Goal: Task Accomplishment & Management: Use online tool/utility

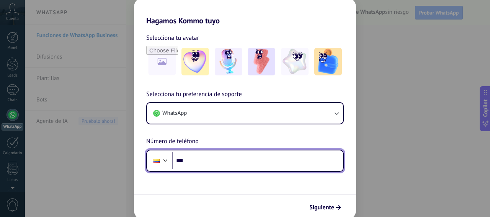
click at [191, 161] on input "***" at bounding box center [257, 161] width 171 height 18
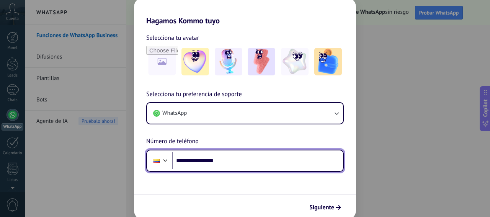
type input "**********"
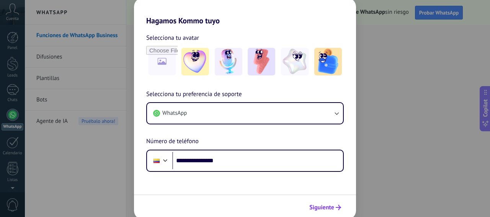
click at [323, 209] on span "Siguiente" at bounding box center [322, 207] width 25 height 5
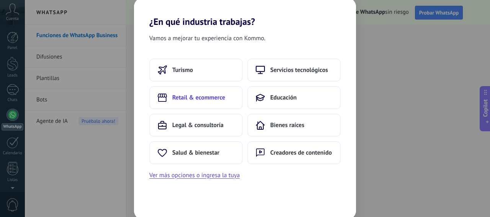
click at [193, 98] on span "Retail & ecommerce" at bounding box center [198, 98] width 53 height 8
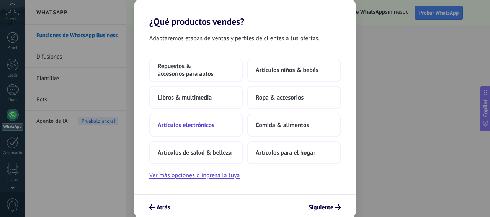
click at [179, 125] on span "Artículos electrónicos" at bounding box center [186, 125] width 57 height 8
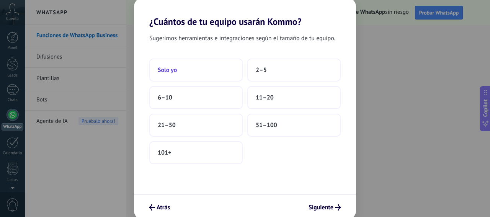
click at [176, 69] on span "Solo yo" at bounding box center [167, 70] width 19 height 8
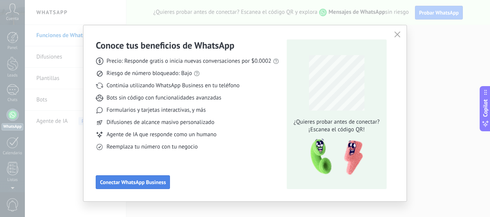
click at [124, 184] on span "Conectar WhatsApp Business" at bounding box center [133, 182] width 66 height 5
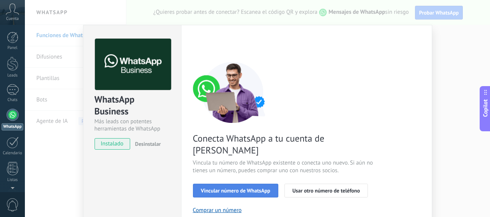
click at [207, 188] on span "Vincular número de WhatsApp" at bounding box center [235, 190] width 69 height 5
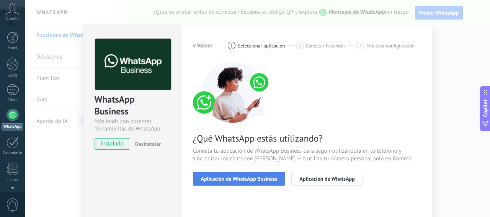
click at [225, 178] on span "Aplicación de WhatsApp Business" at bounding box center [239, 178] width 77 height 5
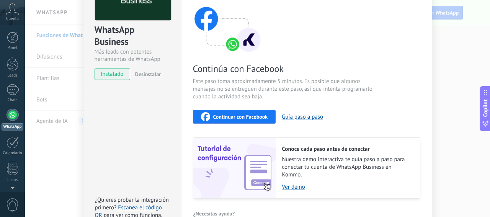
scroll to position [113, 0]
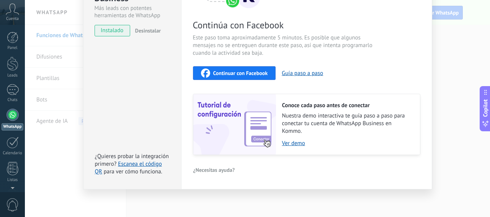
click at [221, 75] on span "Continuar con Facebook" at bounding box center [240, 73] width 55 height 5
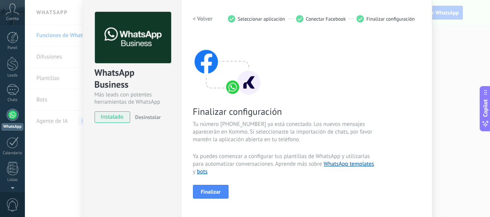
scroll to position [38, 0]
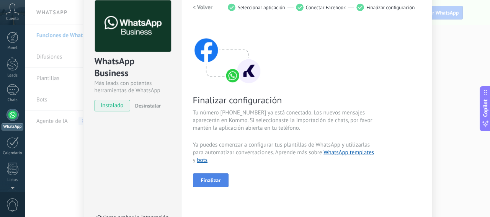
click at [208, 181] on span "Finalizar" at bounding box center [211, 180] width 20 height 5
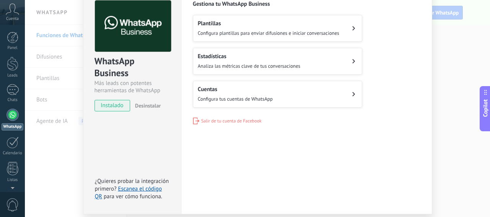
scroll to position [0, 0]
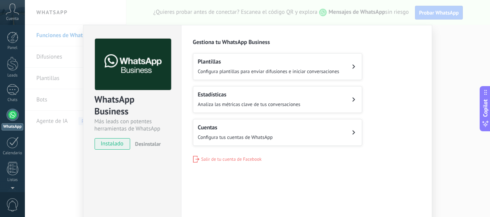
click at [241, 67] on div "Plantillas Configura plantillas para enviar difusiones e iniciar conversaciones" at bounding box center [269, 66] width 142 height 17
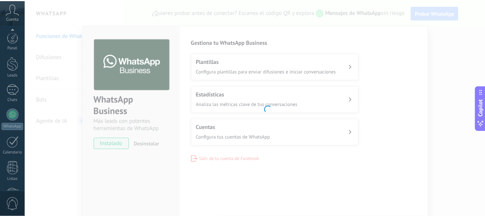
scroll to position [101, 0]
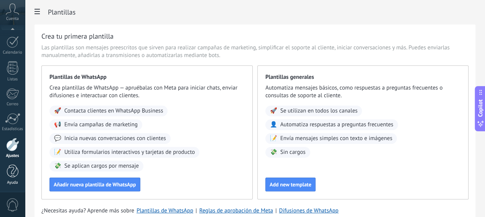
click at [13, 171] on div at bounding box center [12, 171] width 11 height 13
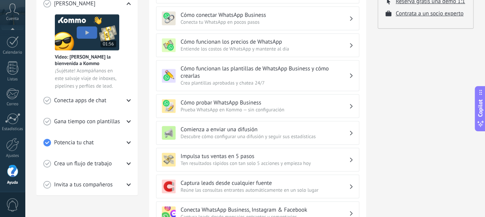
scroll to position [115, 0]
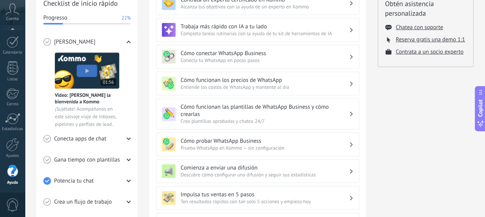
click at [213, 109] on h3 "Cómo funcionan las plantillas de WhatsApp Business y cómo crearlas" at bounding box center [264, 110] width 168 height 15
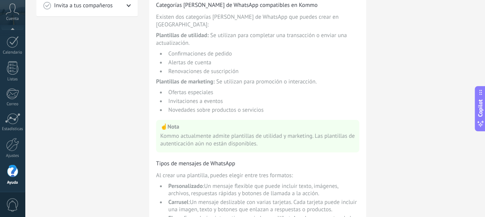
scroll to position [345, 0]
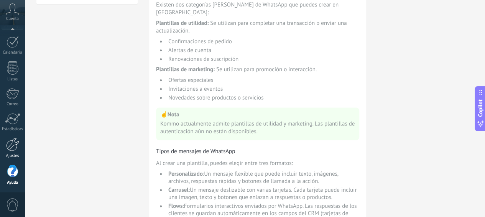
click at [12, 145] on div at bounding box center [12, 144] width 13 height 13
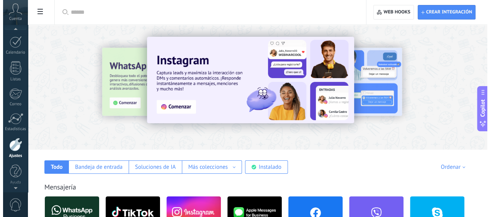
scroll to position [94, 0]
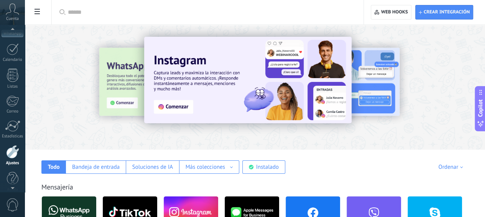
click at [14, 12] on icon at bounding box center [12, 8] width 13 height 11
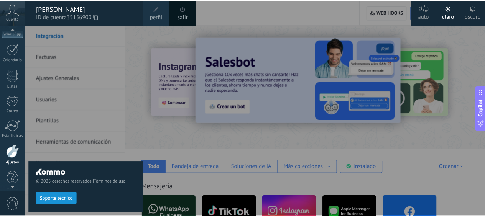
scroll to position [78, 0]
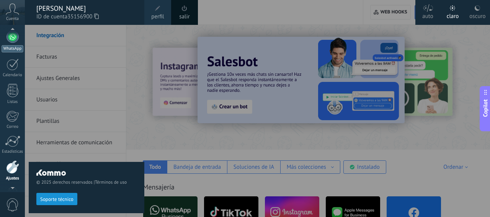
click at [11, 41] on div at bounding box center [13, 37] width 12 height 12
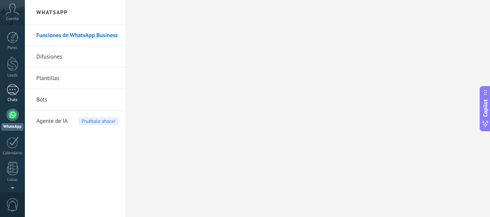
click at [14, 90] on div at bounding box center [13, 89] width 12 height 11
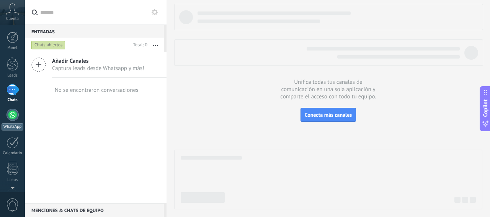
click at [13, 112] on div at bounding box center [13, 115] width 12 height 12
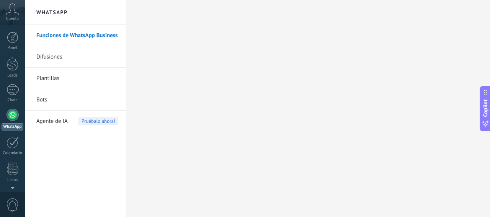
click at [53, 79] on link "Plantillas" at bounding box center [77, 78] width 82 height 21
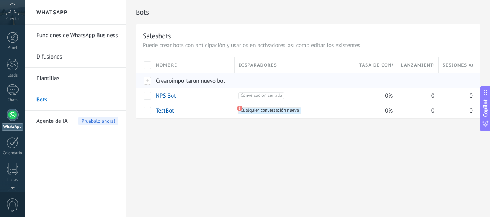
click at [162, 82] on span "Crear" at bounding box center [162, 80] width 13 height 7
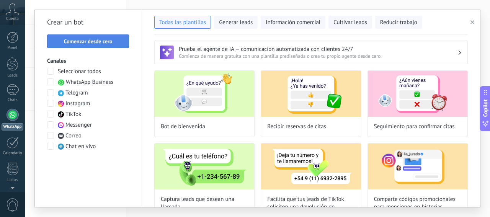
click at [87, 41] on span "Comenzar desde cero" at bounding box center [88, 41] width 49 height 5
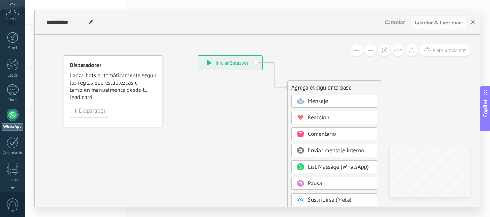
click at [475, 22] on icon "button" at bounding box center [473, 22] width 4 height 4
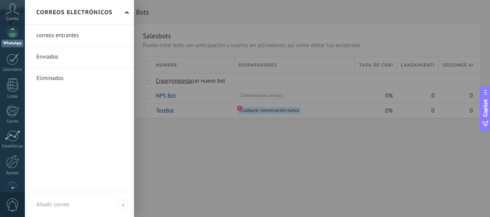
scroll to position [101, 0]
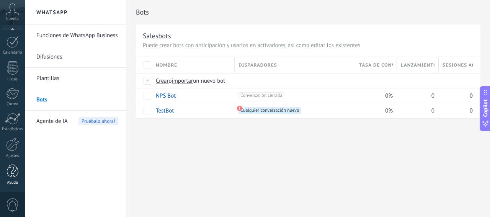
click at [15, 177] on div at bounding box center [12, 171] width 11 height 13
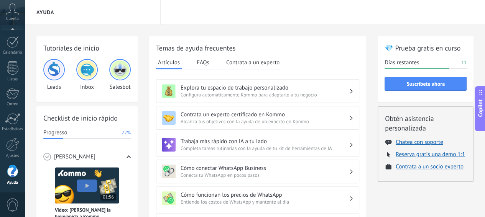
click at [115, 72] on img at bounding box center [120, 70] width 18 height 18
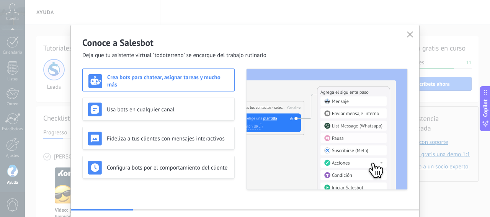
click at [151, 79] on h3 "Crea bots para chatear, asignar tareas y mucho más" at bounding box center [167, 81] width 121 height 15
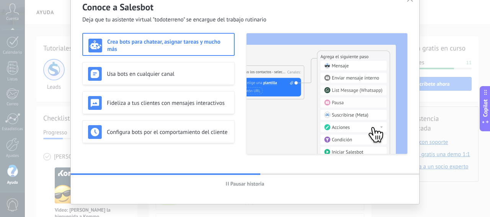
scroll to position [48, 0]
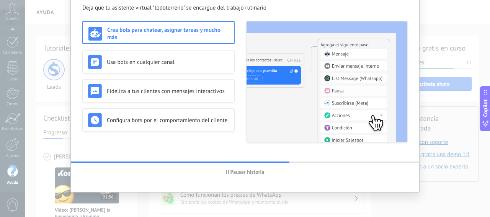
click at [295, 89] on img at bounding box center [327, 81] width 161 height 121
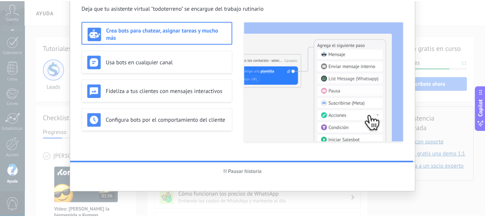
scroll to position [0, 0]
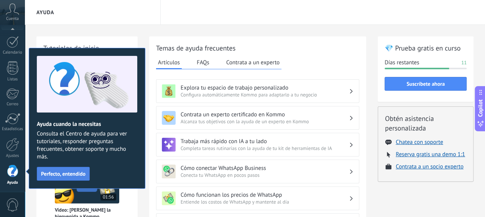
click at [60, 171] on span "Perfecto, entendido" at bounding box center [63, 173] width 44 height 5
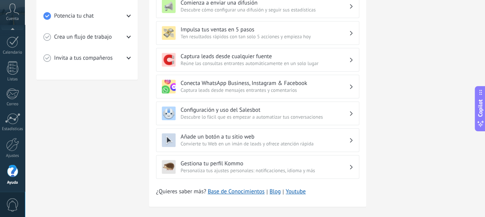
scroll to position [287, 0]
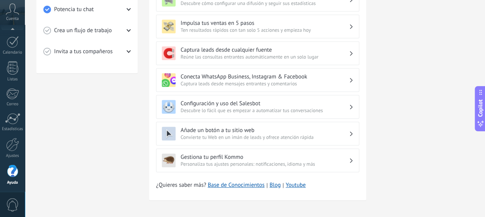
click at [217, 154] on h3 "Gestiona tu perfil Kommo" at bounding box center [264, 157] width 168 height 7
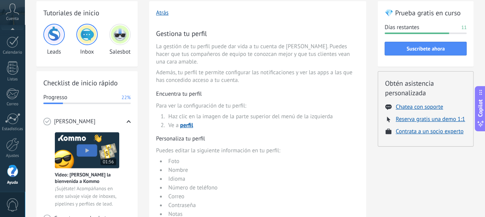
scroll to position [77, 0]
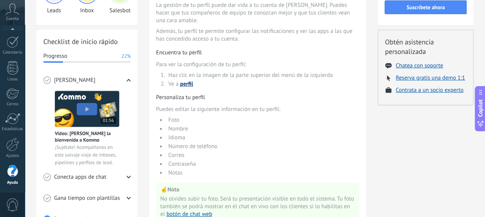
click at [188, 80] on span "perfil" at bounding box center [186, 83] width 13 height 7
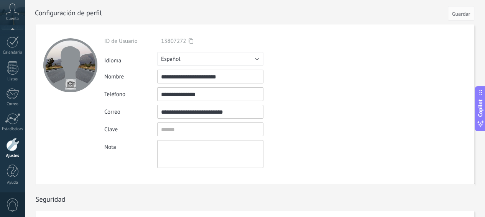
click at [67, 76] on div at bounding box center [70, 65] width 54 height 54
click at [68, 86] on input "file" at bounding box center [70, 84] width 11 height 11
type input "**********"
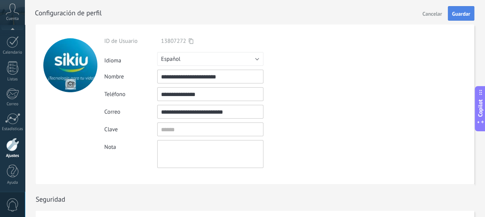
click at [460, 15] on span "Guardar" at bounding box center [461, 13] width 18 height 5
click at [14, 178] on link "Ayuda" at bounding box center [12, 175] width 25 height 21
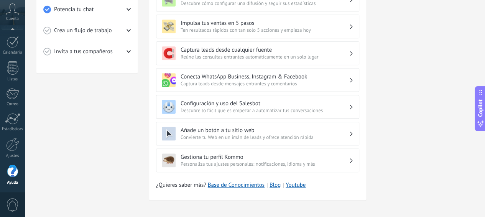
click at [215, 156] on h3 "Gestiona tu perfil Kommo" at bounding box center [264, 157] width 168 height 7
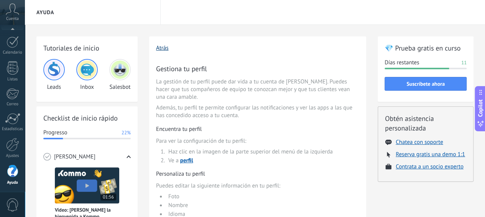
click at [161, 48] on button "Atrás" at bounding box center [162, 47] width 13 height 7
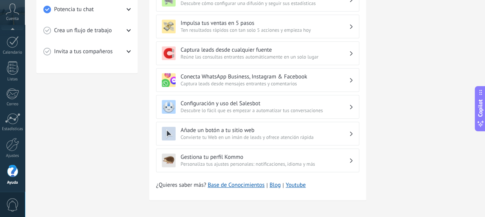
click at [216, 134] on span "Convierte tu Web en un imán de leads y ofrece atención rápida" at bounding box center [264, 137] width 168 height 7
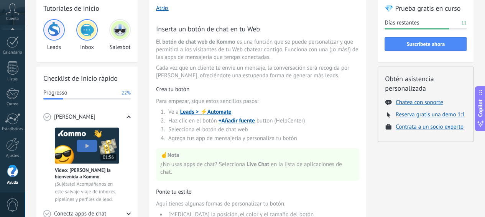
scroll to position [13, 0]
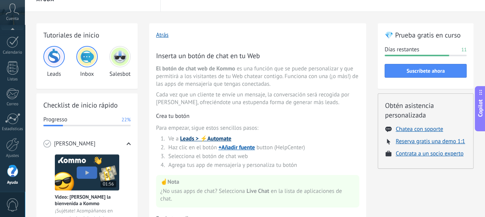
click at [188, 141] on span "Leads > ⚡️Automate" at bounding box center [205, 138] width 51 height 7
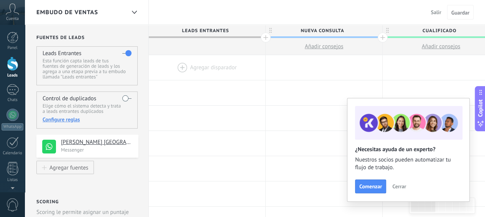
click at [401, 187] on span "Cerrar" at bounding box center [399, 186] width 14 height 5
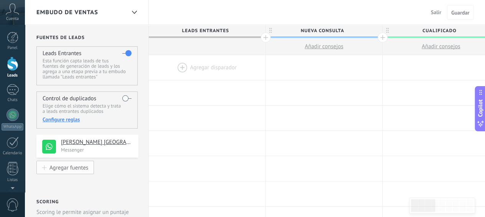
click at [72, 169] on div "Agregar fuentes" at bounding box center [68, 167] width 39 height 7
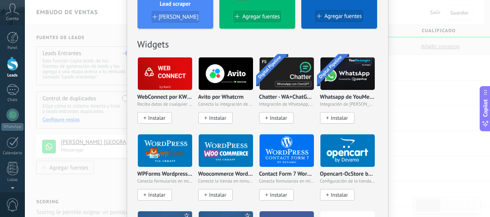
scroll to position [345, 0]
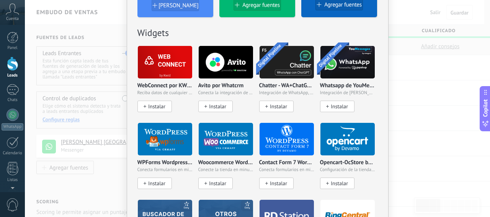
click at [450, 103] on div "No hay resultados Fuentes de leads Agregar fuente Agregar fuentes Agregar fuent…" at bounding box center [258, 108] width 466 height 217
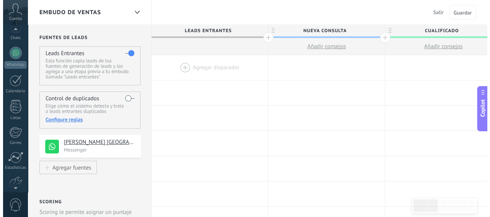
scroll to position [74, 0]
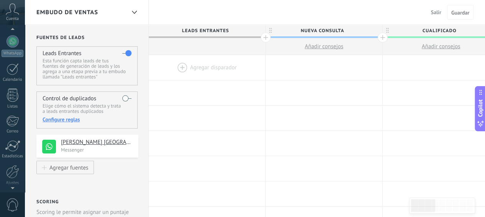
click at [13, 208] on span "0" at bounding box center [12, 204] width 13 height 13
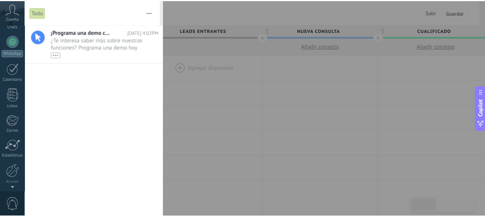
scroll to position [0, 0]
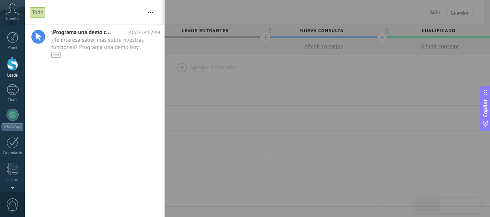
click at [11, 207] on span "0" at bounding box center [12, 204] width 13 height 13
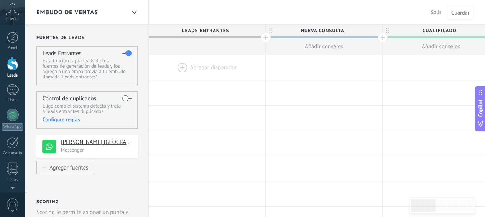
click at [433, 13] on span "Salir" at bounding box center [436, 12] width 10 height 7
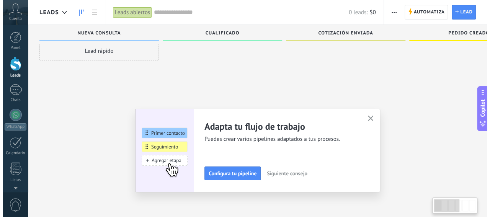
scroll to position [13, 0]
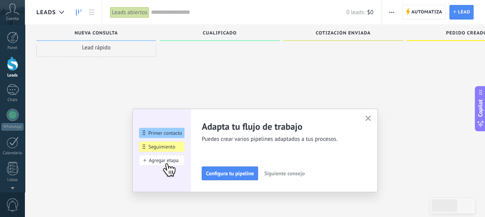
click at [7, 204] on span "0" at bounding box center [12, 204] width 13 height 13
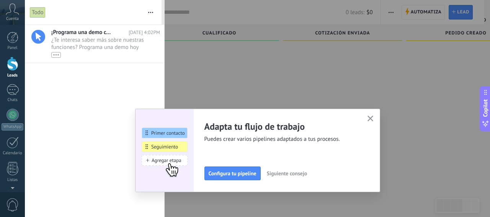
click at [367, 121] on button "button" at bounding box center [371, 119] width 10 height 10
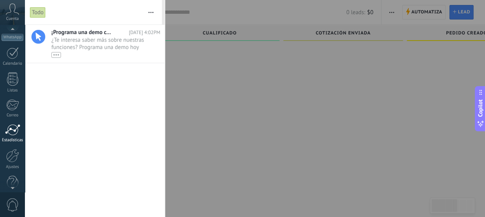
scroll to position [101, 0]
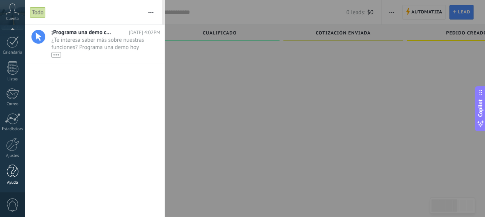
click at [16, 174] on div at bounding box center [12, 171] width 11 height 13
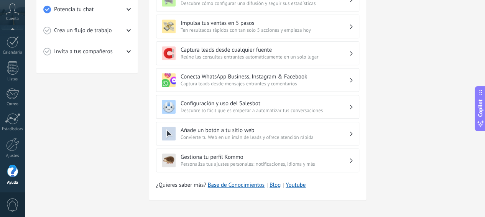
click at [223, 127] on h3 "Añade un botón a tu sitio web" at bounding box center [264, 130] width 168 height 7
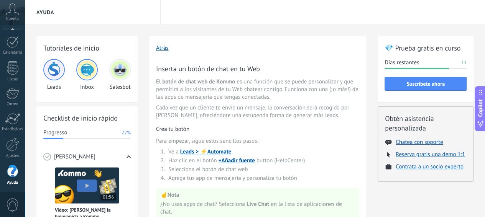
click at [165, 49] on button "Atrás" at bounding box center [162, 47] width 13 height 7
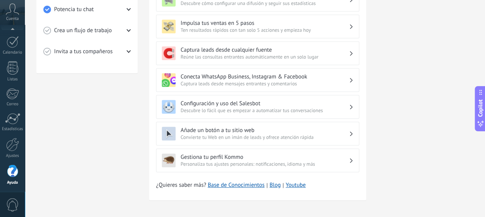
scroll to position [248, 0]
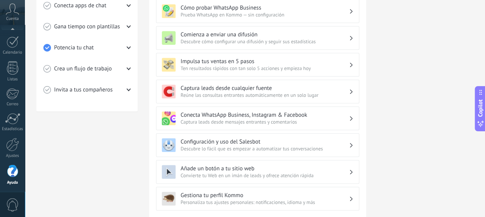
click at [229, 140] on h3 "Configuración y uso del Salesbot" at bounding box center [264, 141] width 168 height 7
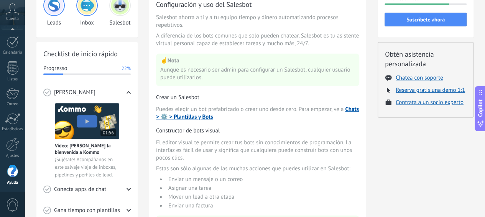
scroll to position [77, 0]
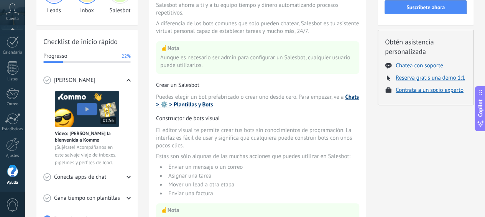
click at [174, 106] on link "Chats > ⚙️ > Plantillas y Bots" at bounding box center [257, 101] width 203 height 15
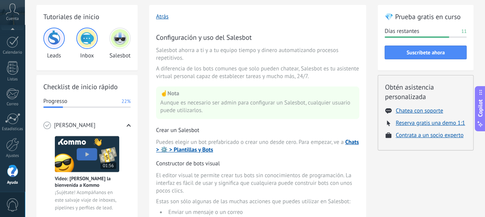
scroll to position [0, 0]
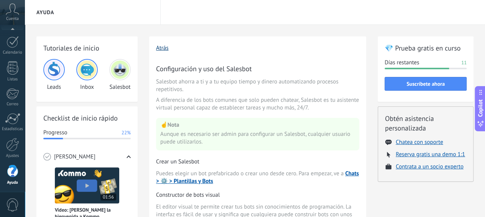
click at [166, 47] on button "Atrás" at bounding box center [162, 47] width 13 height 7
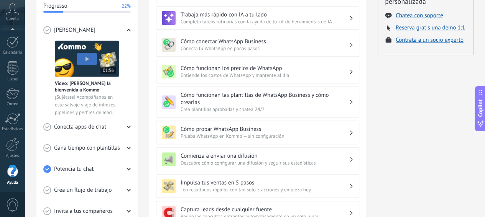
scroll to position [115, 0]
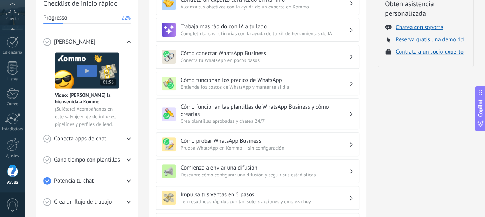
click at [209, 140] on h3 "Cómo probar WhatsApp Business" at bounding box center [264, 141] width 168 height 7
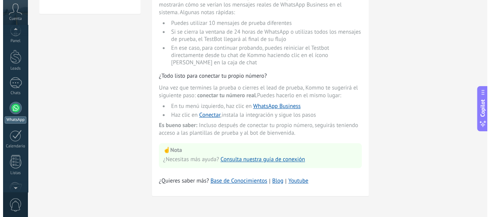
scroll to position [0, 0]
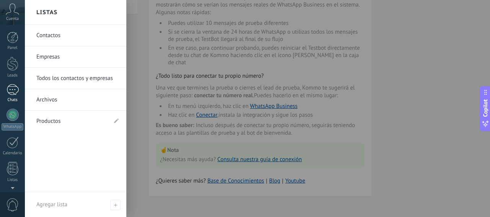
click at [10, 92] on div at bounding box center [13, 89] width 12 height 11
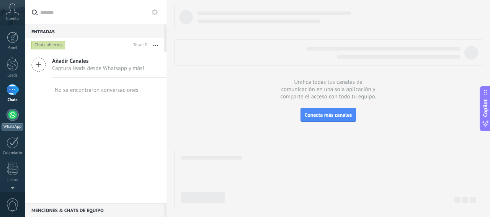
click at [11, 115] on div at bounding box center [13, 115] width 12 height 12
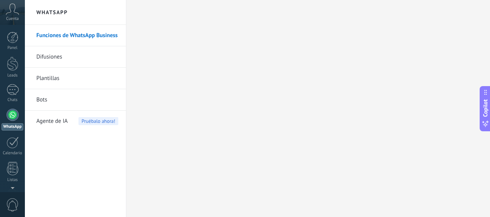
click at [39, 99] on link "Bots" at bounding box center [77, 99] width 82 height 21
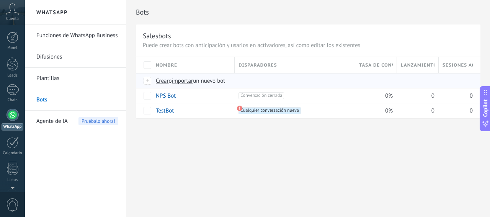
click at [162, 82] on span "Crear" at bounding box center [162, 80] width 13 height 7
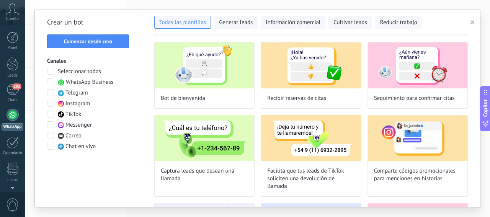
scroll to position [38, 0]
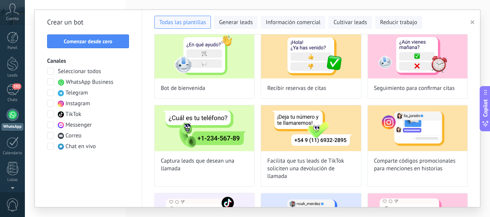
click at [80, 82] on span "WhatsApp Business" at bounding box center [90, 83] width 48 height 8
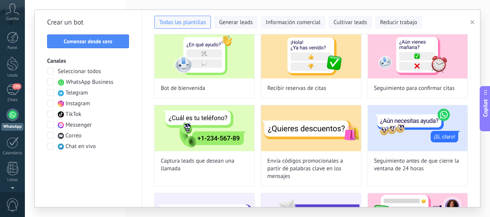
click at [50, 81] on span at bounding box center [50, 82] width 7 height 7
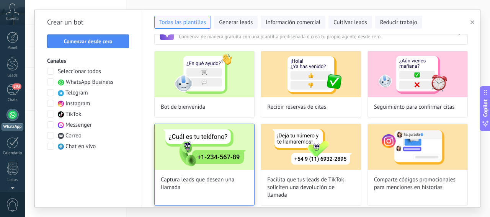
scroll to position [0, 0]
